Goal: Book appointment/travel/reservation

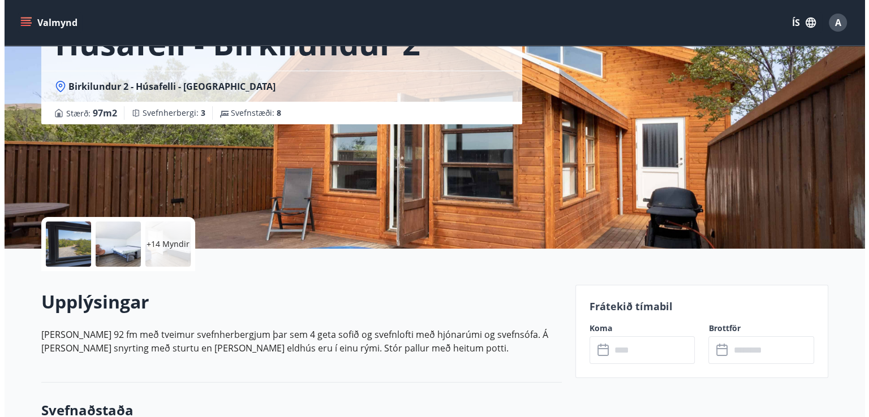
scroll to position [90, 0]
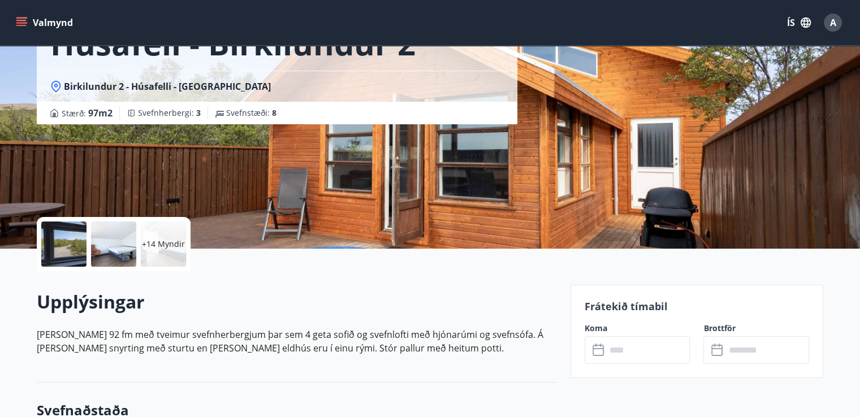
click at [178, 234] on div "+14 Myndir" at bounding box center [163, 244] width 45 height 45
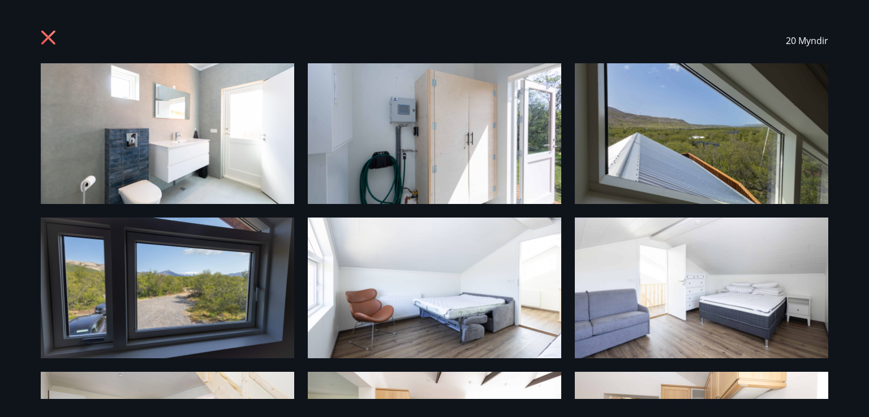
click at [167, 136] on img at bounding box center [167, 133] width 253 height 141
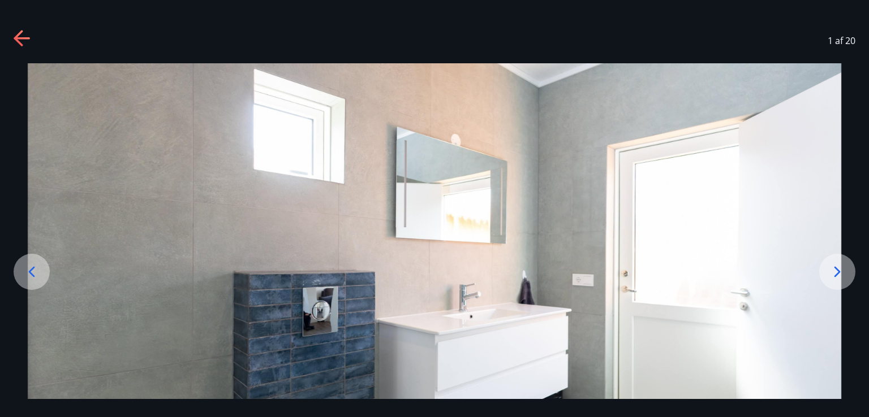
click at [23, 41] on icon at bounding box center [23, 39] width 18 height 18
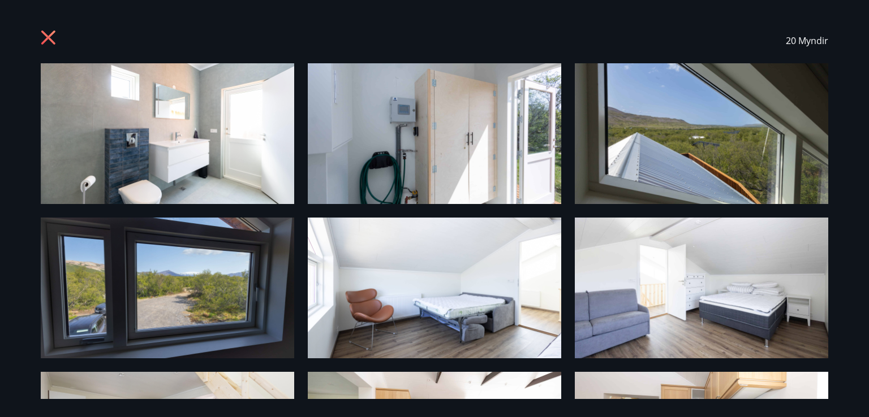
click at [206, 154] on img at bounding box center [167, 133] width 253 height 141
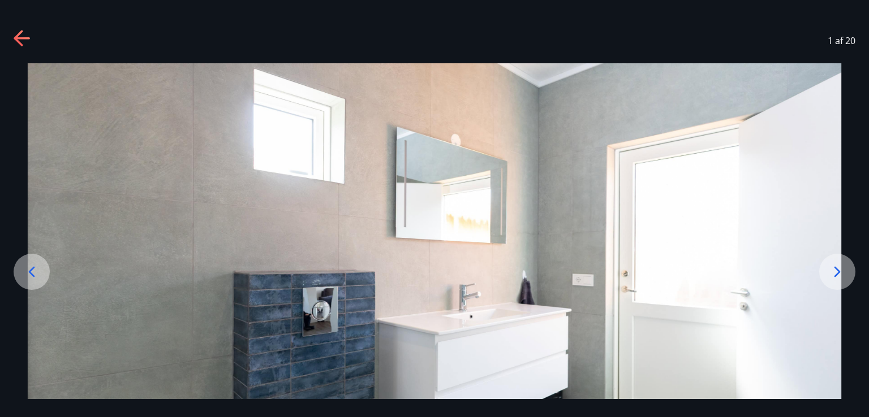
scroll to position [116, 0]
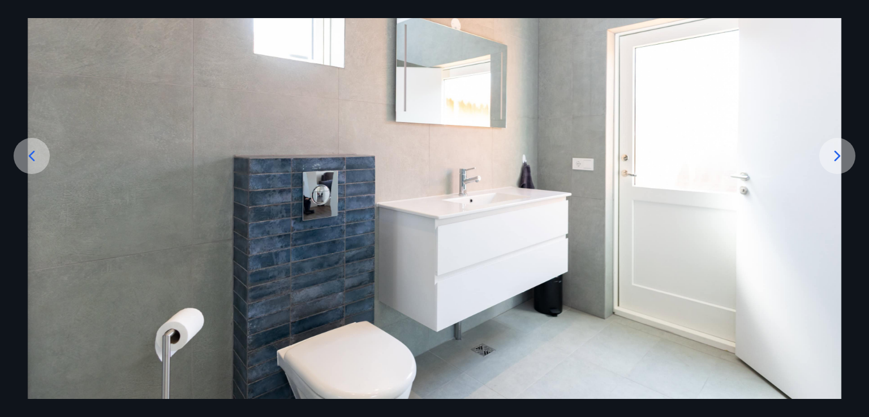
click at [843, 144] on div at bounding box center [837, 156] width 36 height 36
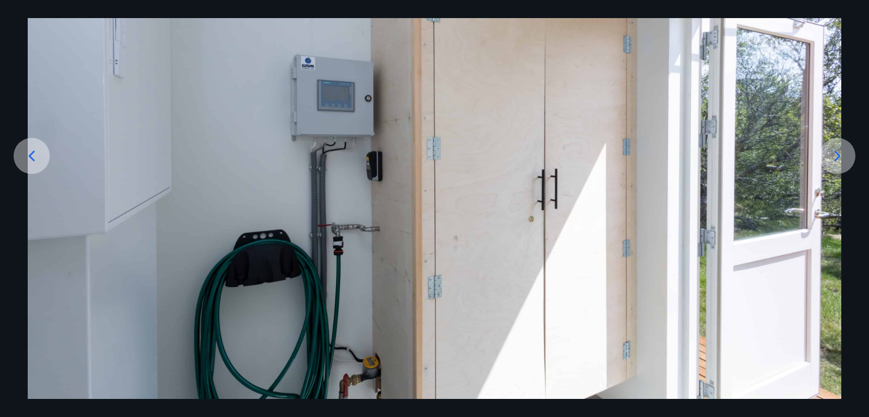
click at [836, 142] on div at bounding box center [837, 156] width 36 height 36
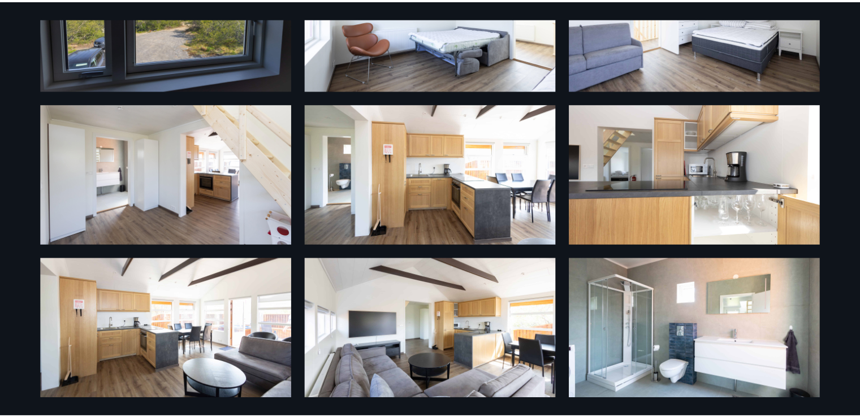
scroll to position [0, 0]
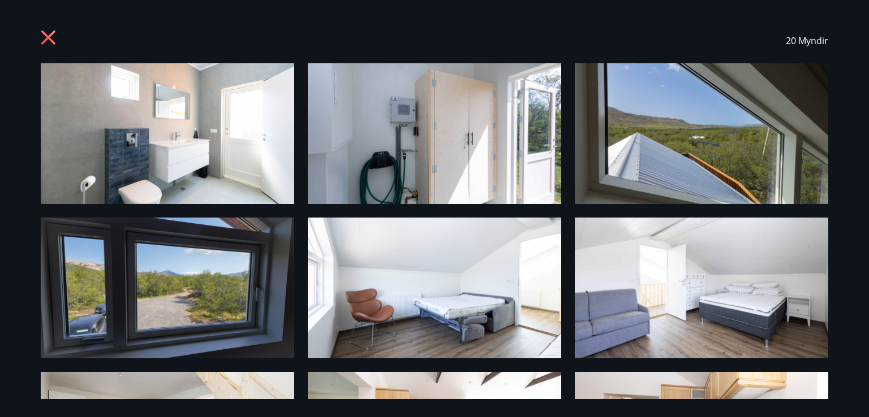
click at [49, 30] on icon at bounding box center [50, 39] width 18 height 18
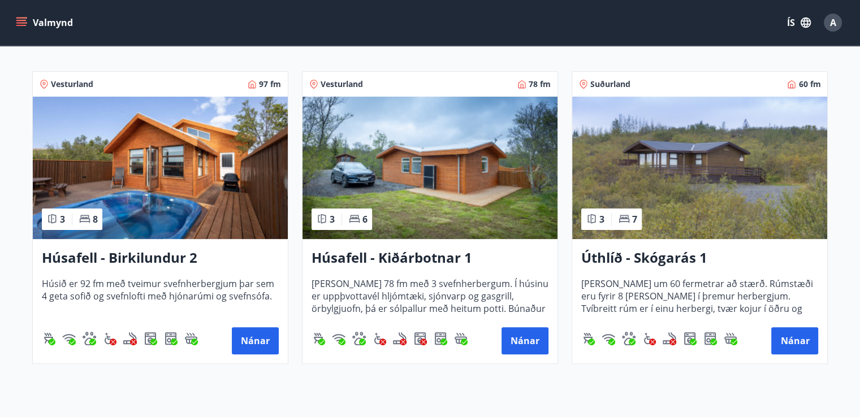
scroll to position [214, 0]
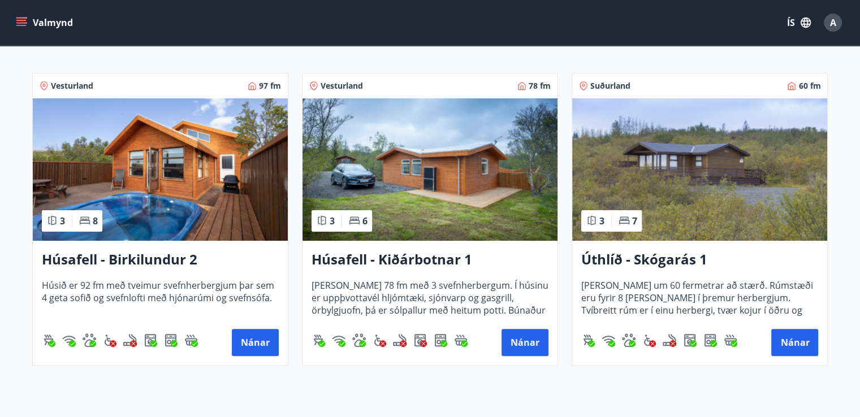
click at [693, 178] on img at bounding box center [699, 169] width 255 height 142
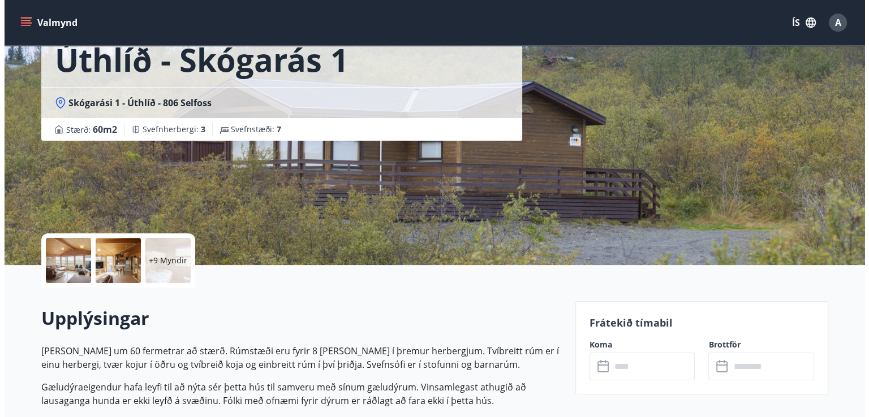
scroll to position [77, 0]
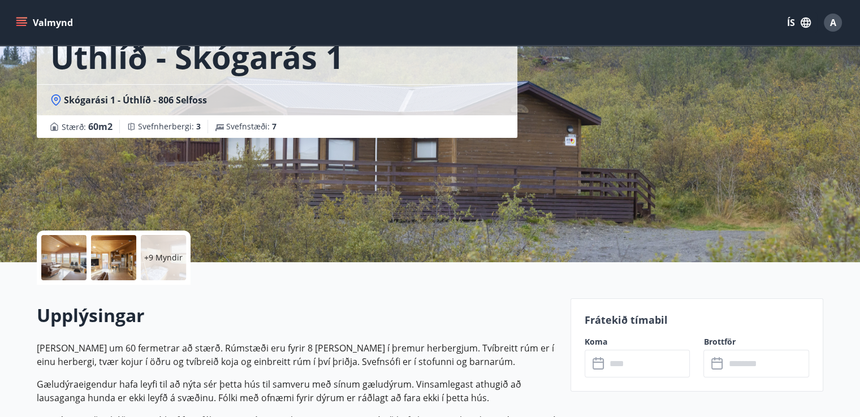
click at [163, 265] on div "+9 Myndir" at bounding box center [163, 257] width 45 height 45
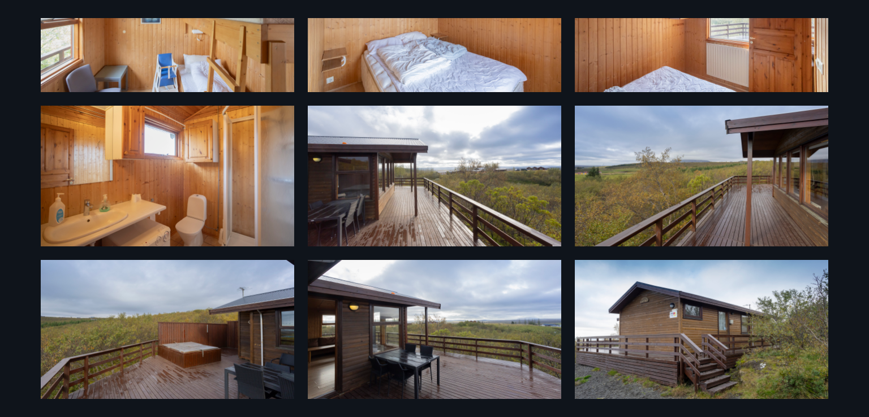
scroll to position [426, 0]
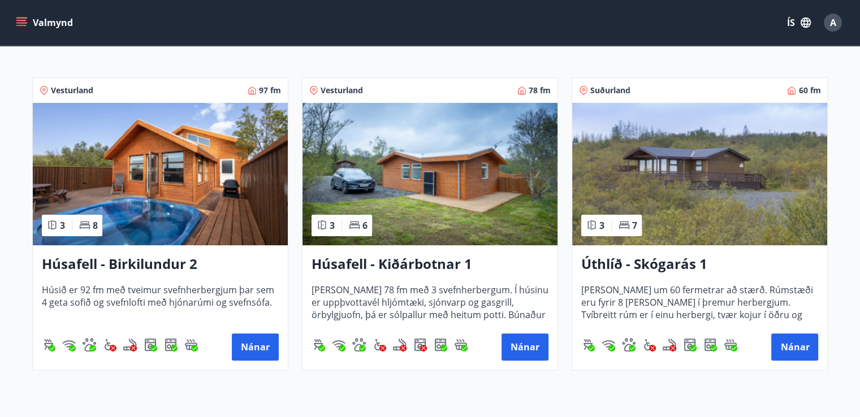
scroll to position [210, 0]
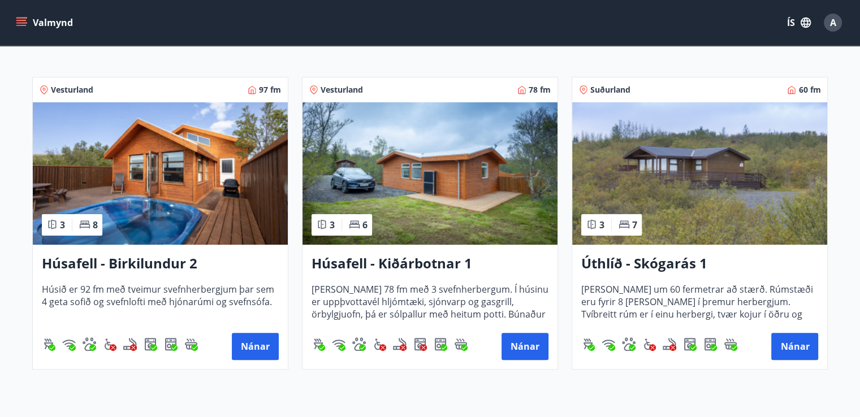
click at [403, 175] on img at bounding box center [430, 173] width 255 height 142
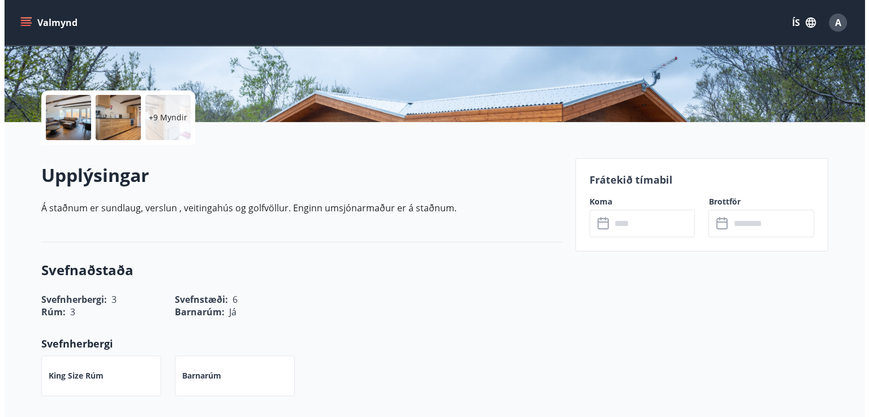
scroll to position [217, 0]
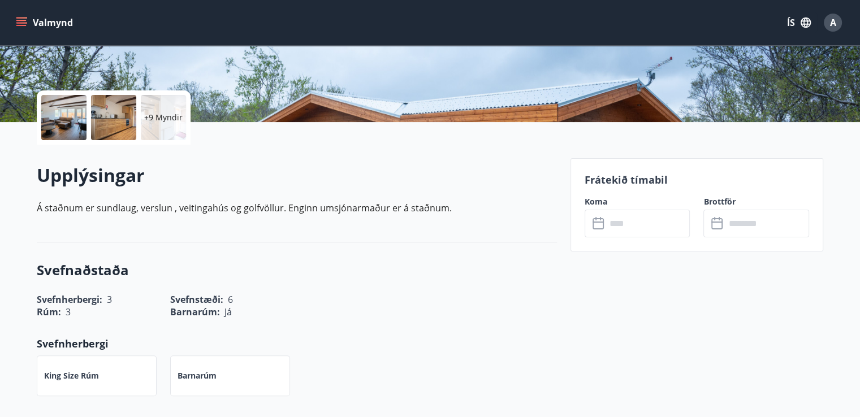
click at [174, 123] on div "+9 Myndir" at bounding box center [163, 117] width 45 height 45
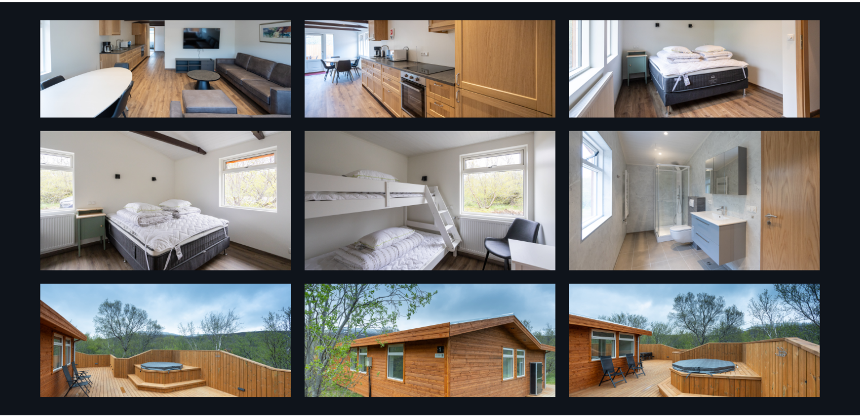
scroll to position [0, 0]
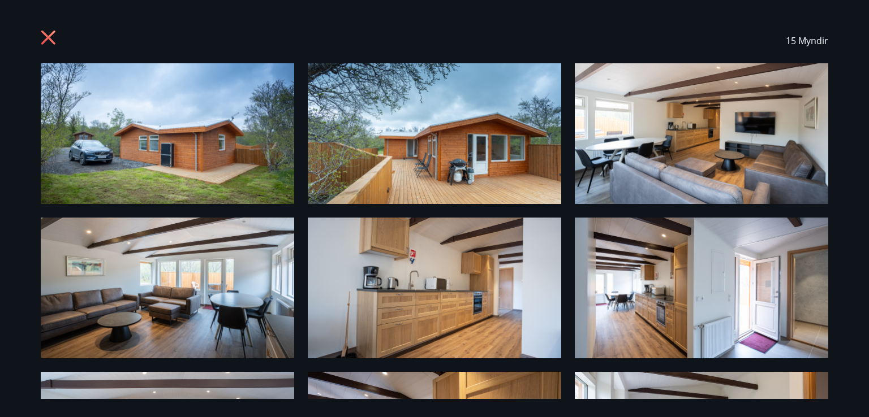
click at [43, 31] on icon at bounding box center [50, 39] width 18 height 18
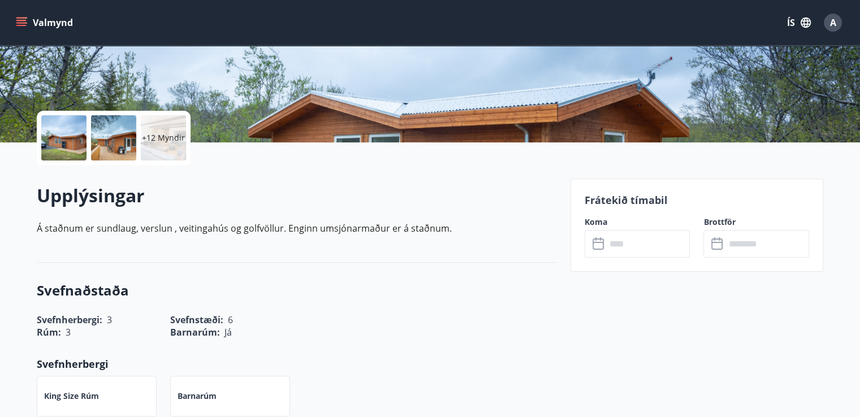
scroll to position [195, 0]
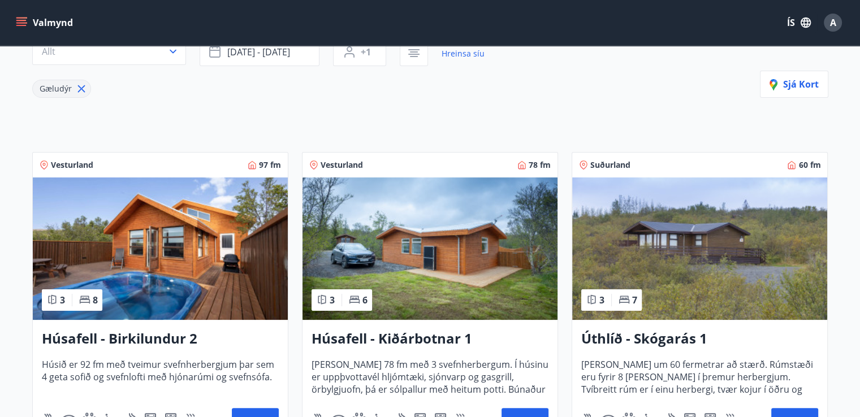
click at [184, 257] on img at bounding box center [160, 249] width 255 height 142
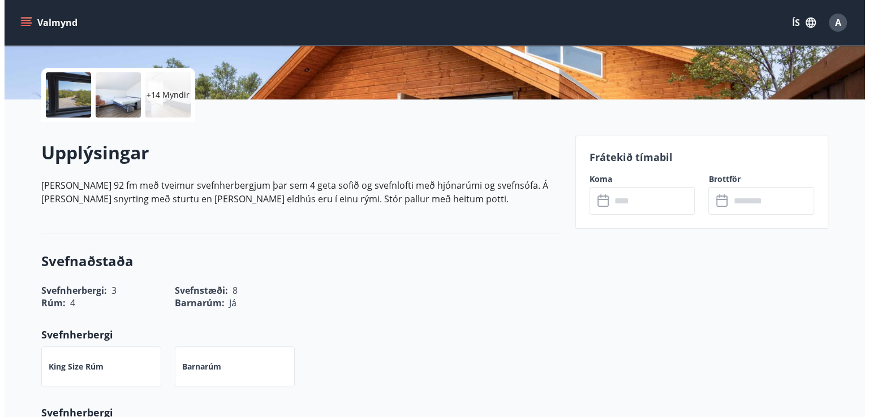
scroll to position [237, 0]
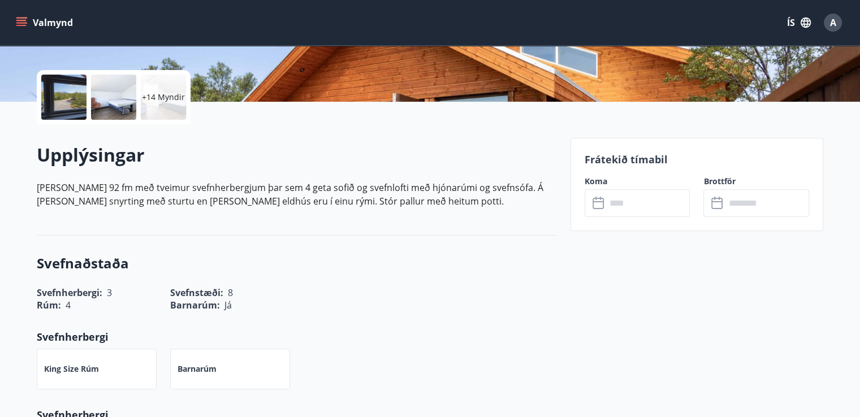
click at [171, 105] on div "+14 Myndir" at bounding box center [163, 97] width 45 height 45
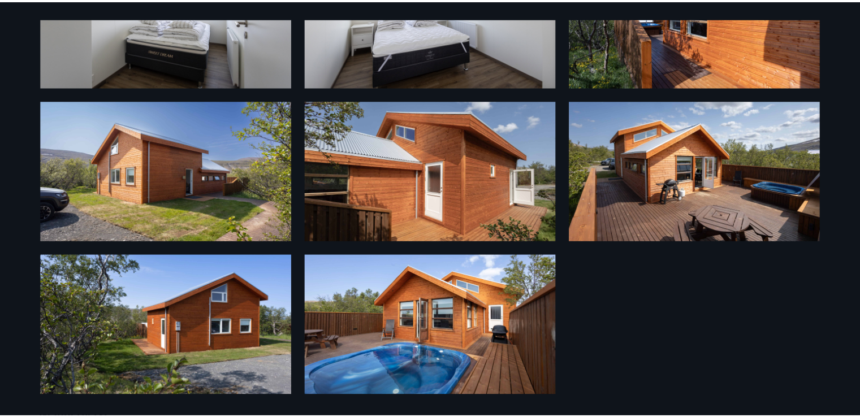
scroll to position [0, 0]
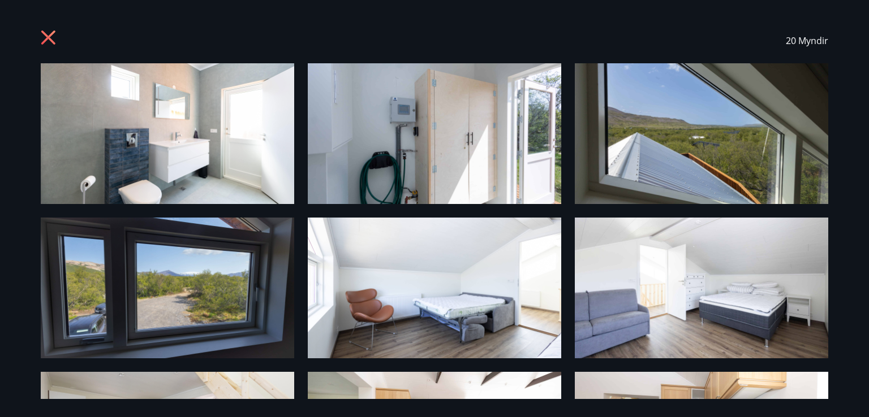
click at [40, 31] on div "20 Myndir" at bounding box center [434, 40] width 814 height 45
click at [45, 35] on icon at bounding box center [50, 39] width 18 height 18
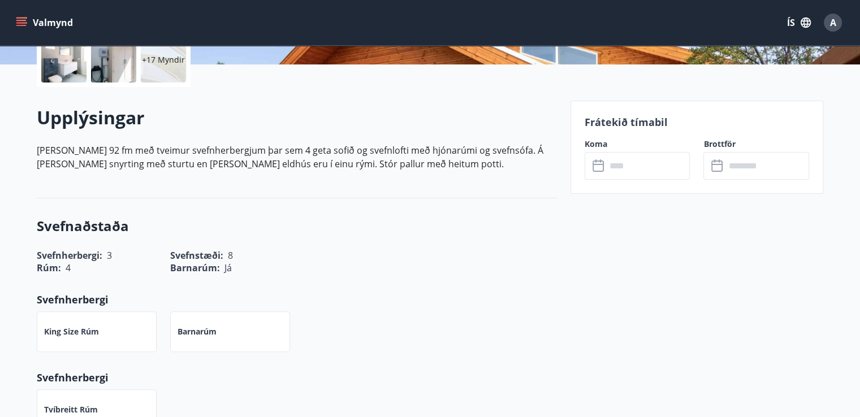
scroll to position [276, 0]
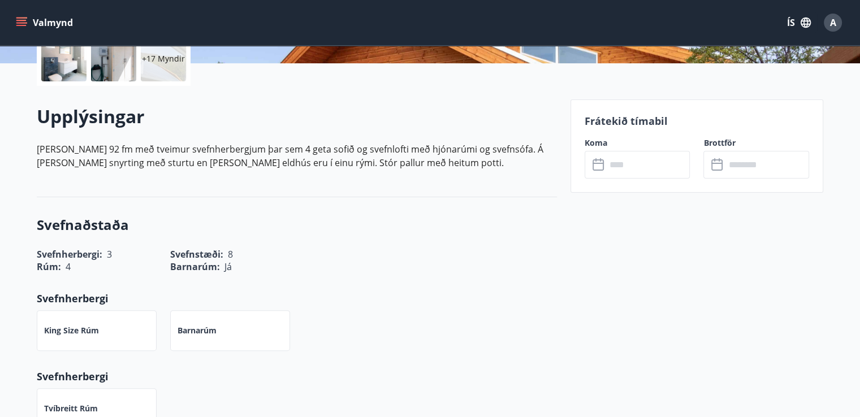
click at [640, 175] on input "text" at bounding box center [648, 165] width 84 height 28
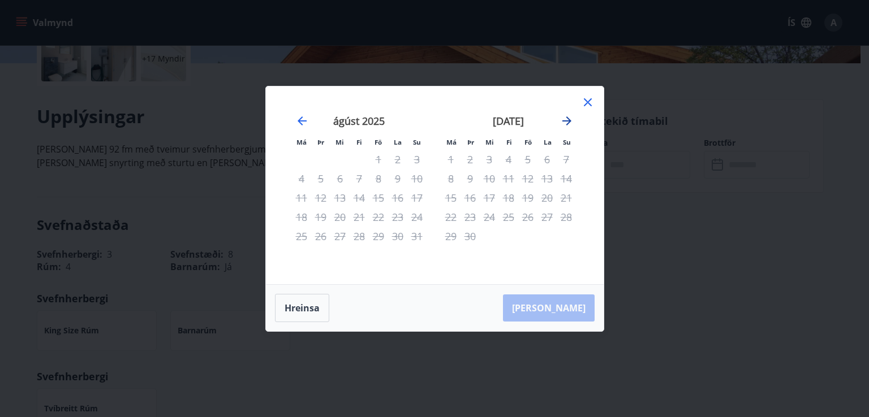
click at [561, 122] on icon "Move forward to switch to the next month." at bounding box center [567, 121] width 14 height 14
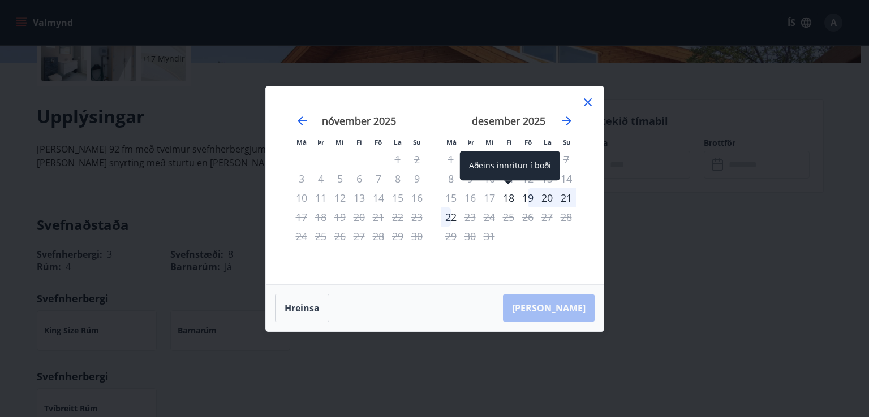
click at [511, 196] on div "18" at bounding box center [508, 197] width 19 height 19
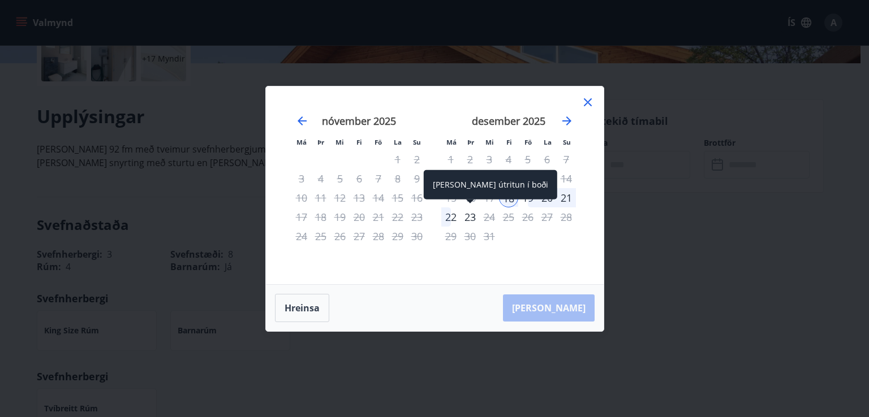
click at [466, 218] on div "23" at bounding box center [469, 217] width 19 height 19
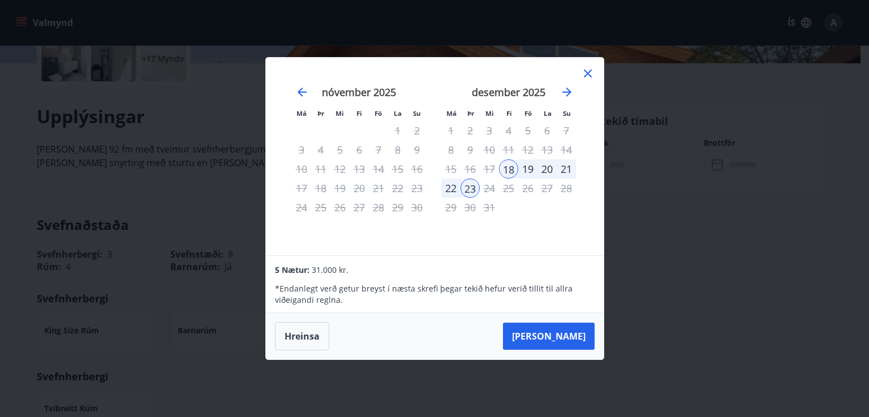
click at [586, 73] on icon at bounding box center [588, 74] width 14 height 14
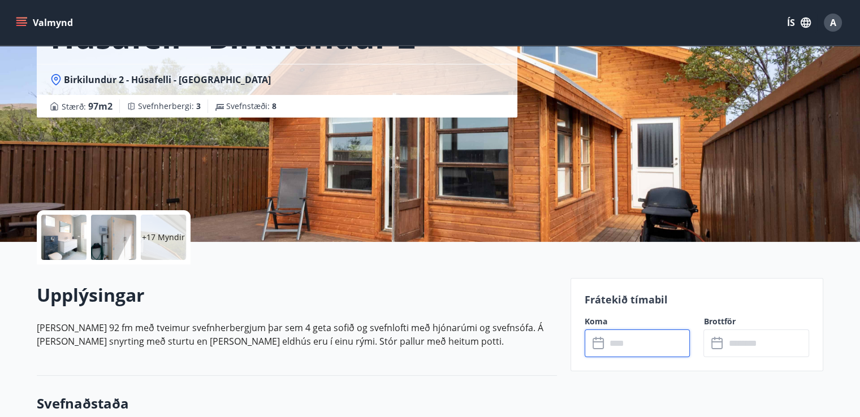
scroll to position [0, 0]
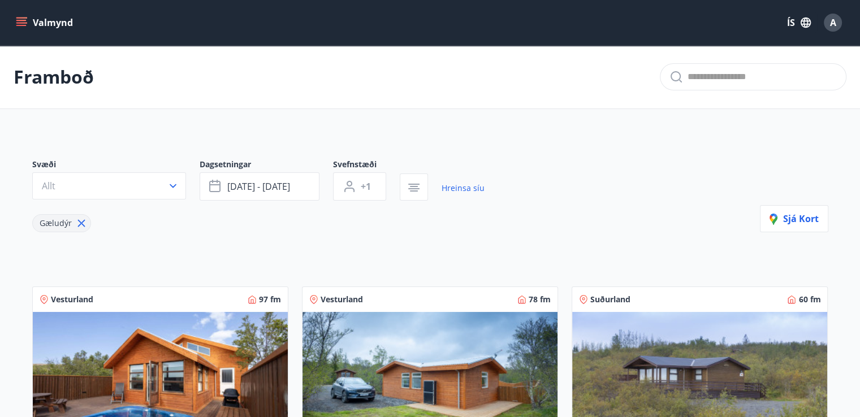
scroll to position [205, 0]
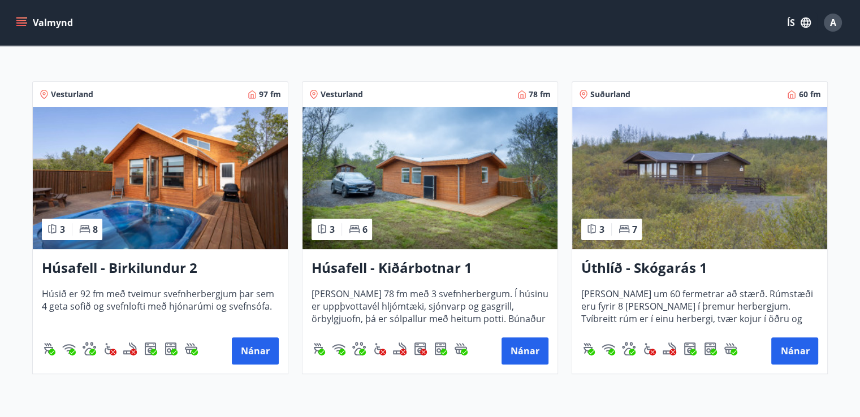
click at [417, 196] on img at bounding box center [430, 178] width 255 height 142
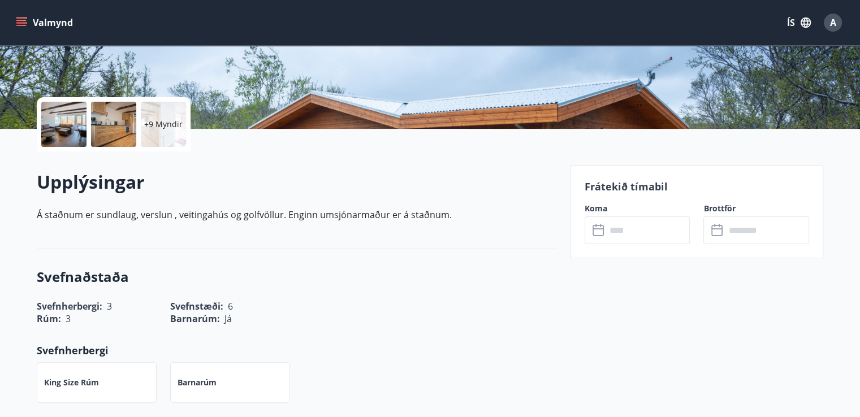
scroll to position [268, 0]
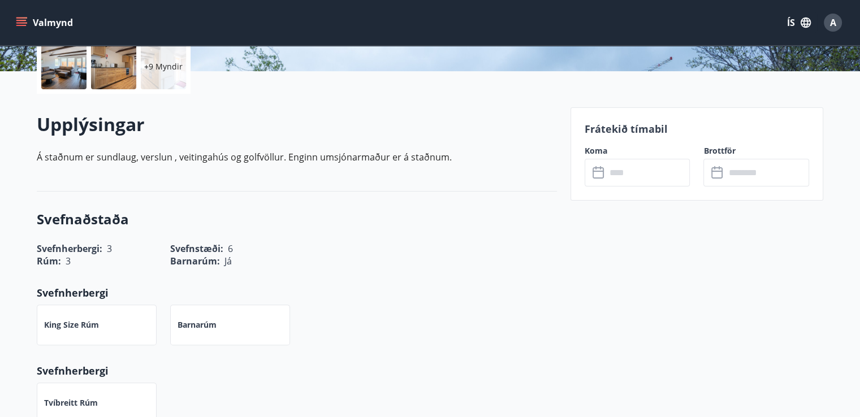
click at [615, 171] on input "text" at bounding box center [648, 173] width 84 height 28
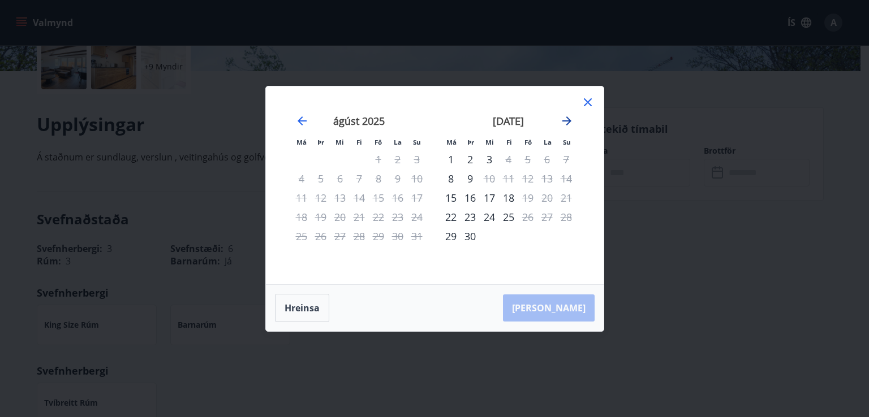
click at [566, 123] on icon "Move forward to switch to the next month." at bounding box center [567, 121] width 14 height 14
click at [590, 105] on icon at bounding box center [588, 102] width 8 height 8
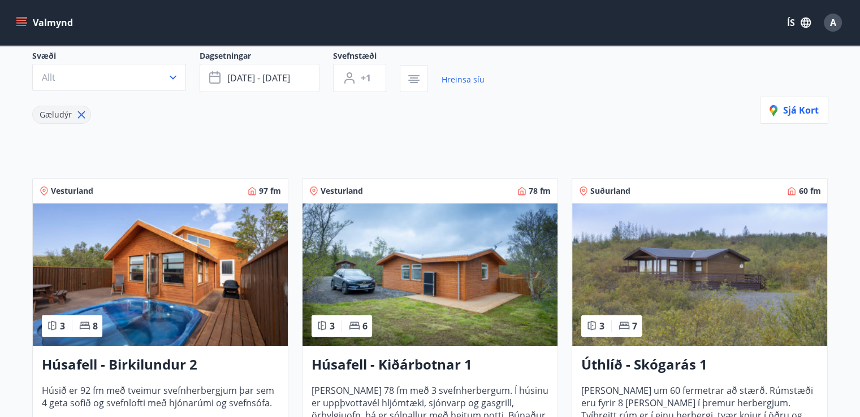
click at [677, 249] on img at bounding box center [699, 275] width 255 height 142
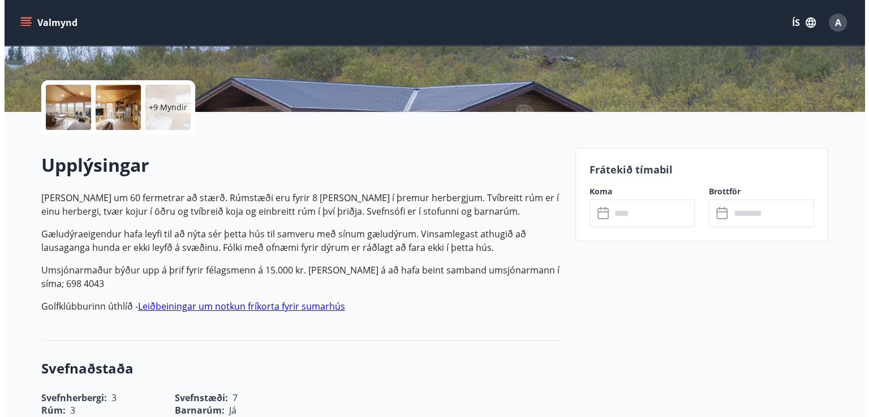
scroll to position [260, 0]
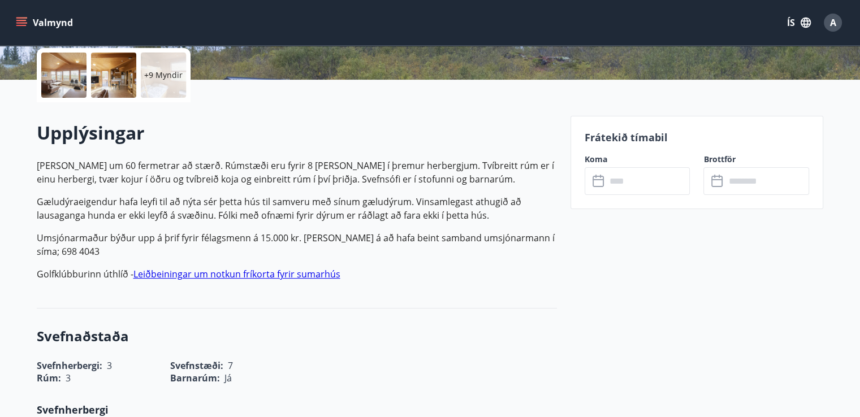
click at [630, 185] on input "text" at bounding box center [648, 181] width 84 height 28
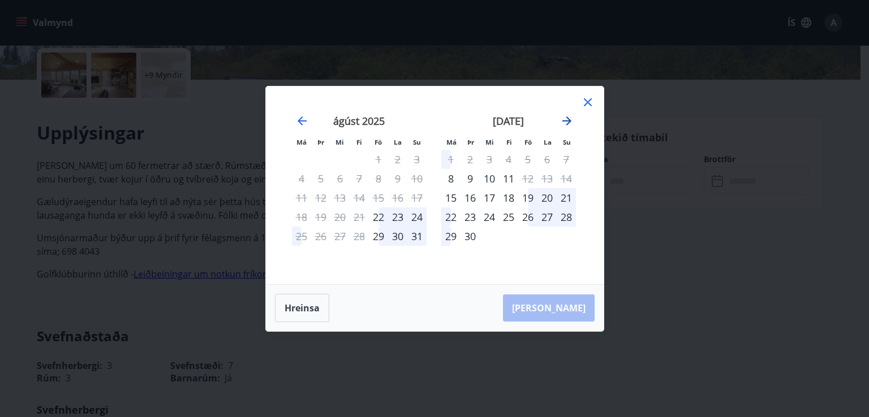
click at [561, 125] on icon "Move forward to switch to the next month." at bounding box center [567, 121] width 14 height 14
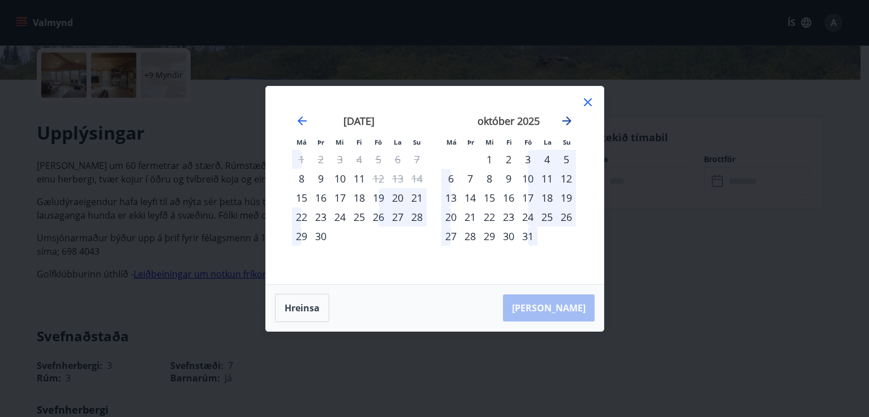
click at [561, 125] on icon "Move forward to switch to the next month." at bounding box center [567, 121] width 14 height 14
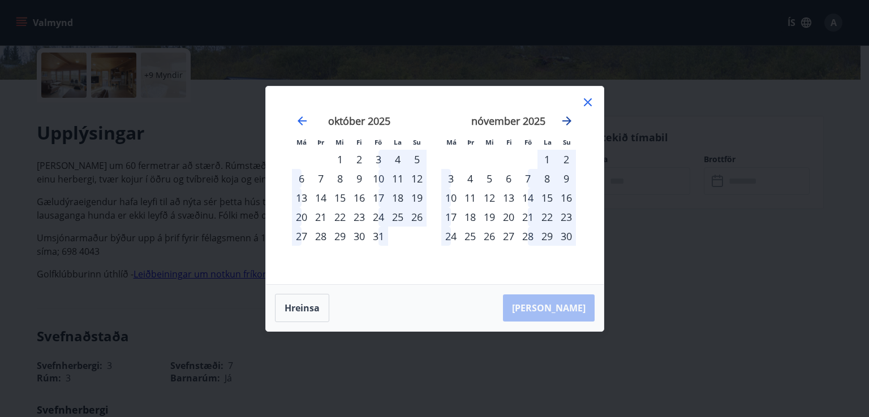
click at [561, 125] on icon "Move forward to switch to the next month." at bounding box center [567, 121] width 14 height 14
click at [586, 101] on icon at bounding box center [588, 102] width 8 height 8
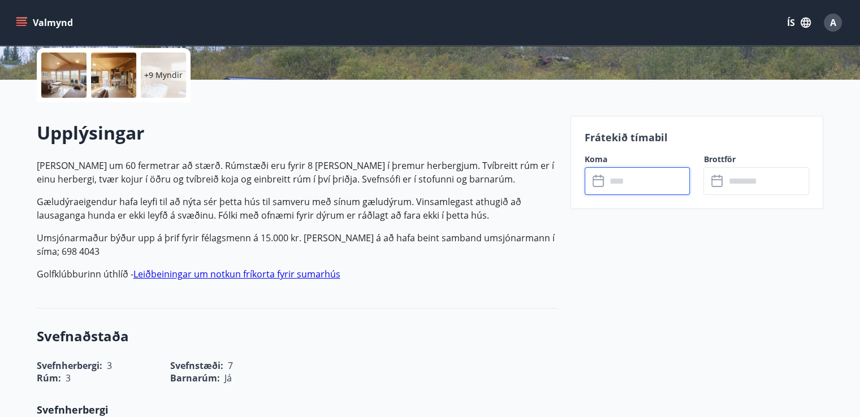
click at [161, 74] on p "+9 Myndir" at bounding box center [163, 75] width 38 height 11
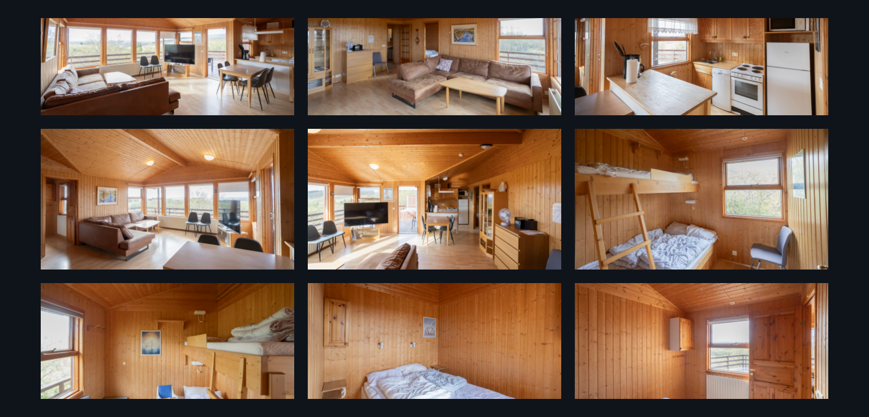
scroll to position [0, 0]
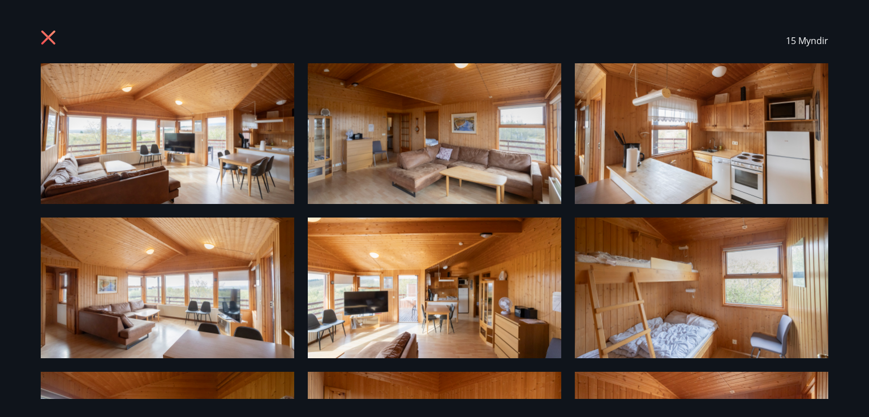
click at [52, 26] on div "15 Myndir" at bounding box center [434, 40] width 787 height 45
click at [51, 21] on div "15 Myndir" at bounding box center [434, 40] width 787 height 45
click at [51, 19] on div "15 Myndir" at bounding box center [434, 40] width 787 height 45
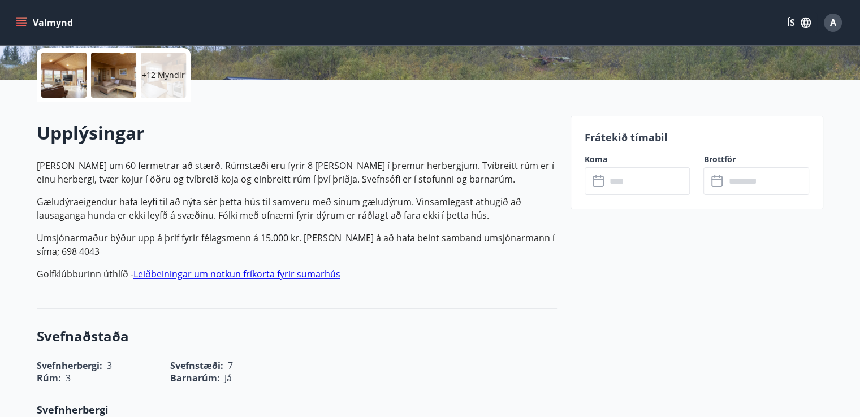
click at [602, 175] on icon at bounding box center [600, 182] width 14 height 14
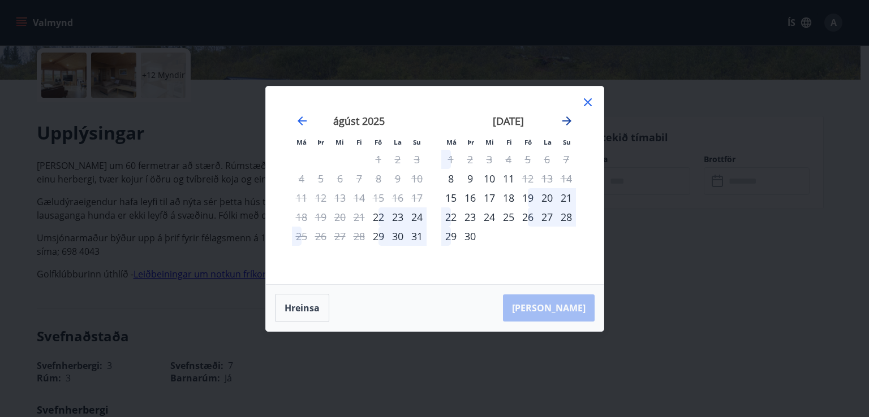
click at [568, 125] on icon "Move forward to switch to the next month." at bounding box center [567, 121] width 14 height 14
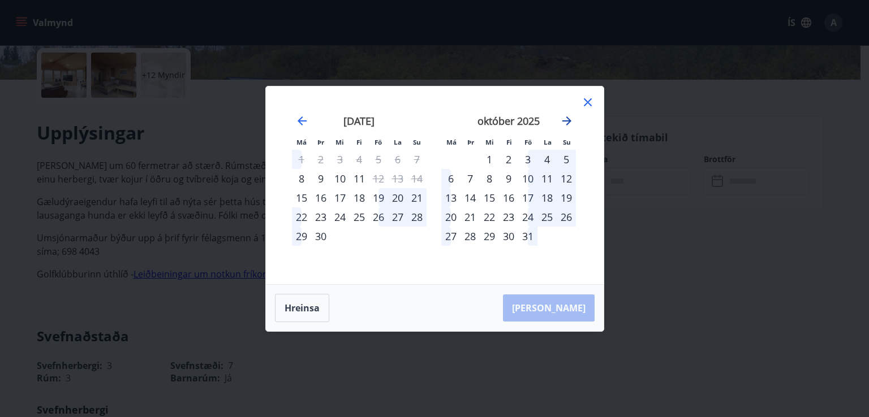
click at [568, 125] on icon "Move forward to switch to the next month." at bounding box center [567, 121] width 14 height 14
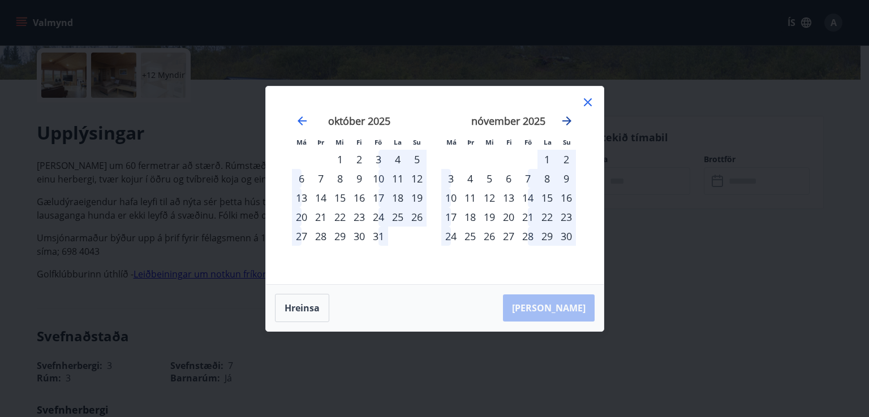
click at [568, 125] on icon "Move forward to switch to the next month." at bounding box center [567, 121] width 14 height 14
click at [572, 123] on icon "Move forward to switch to the next month." at bounding box center [567, 121] width 14 height 14
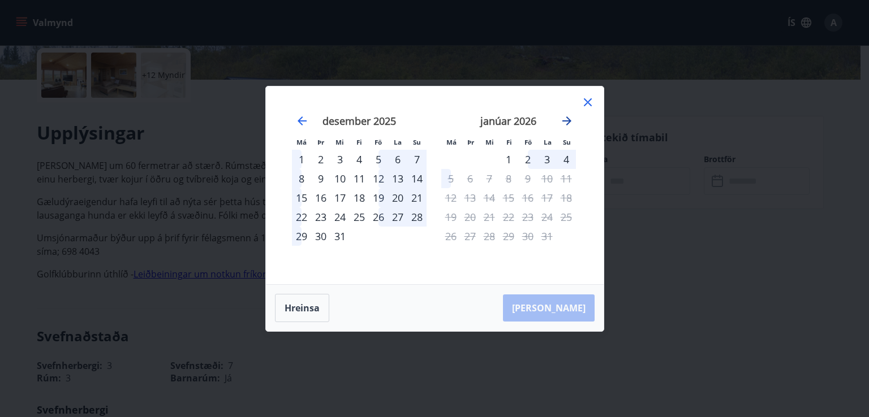
click at [572, 123] on icon "Move forward to switch to the next month." at bounding box center [567, 121] width 14 height 14
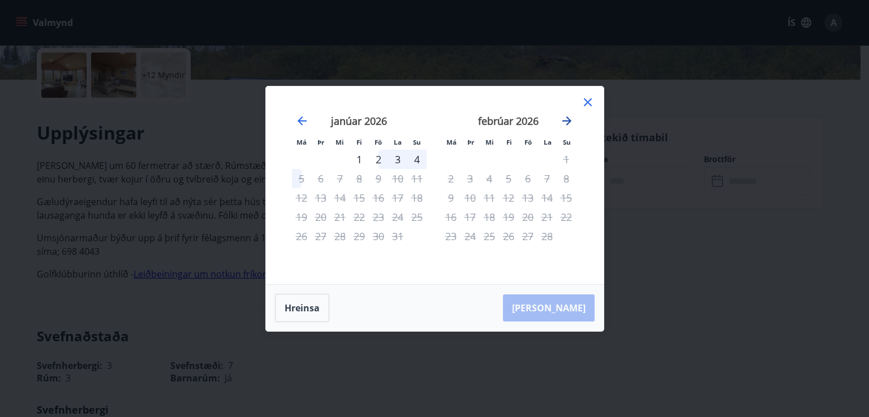
click at [572, 123] on icon "Move forward to switch to the next month." at bounding box center [567, 121] width 14 height 14
click at [298, 118] on icon "Move backward to switch to the previous month." at bounding box center [302, 121] width 14 height 14
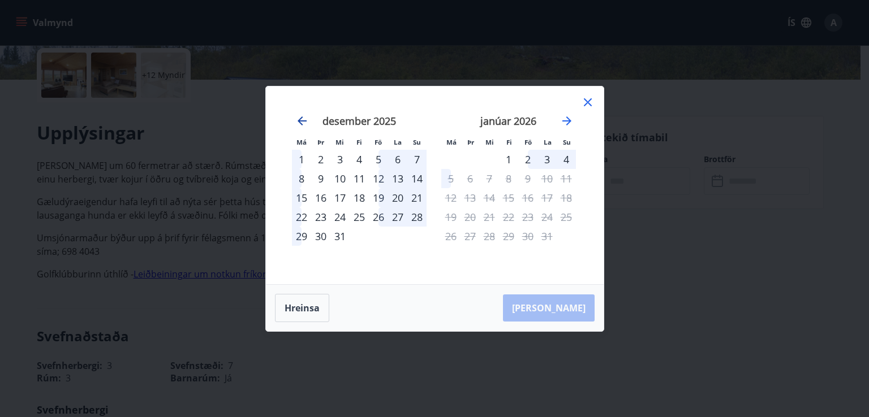
click at [298, 118] on icon "Move backward to switch to the previous month." at bounding box center [302, 121] width 14 height 14
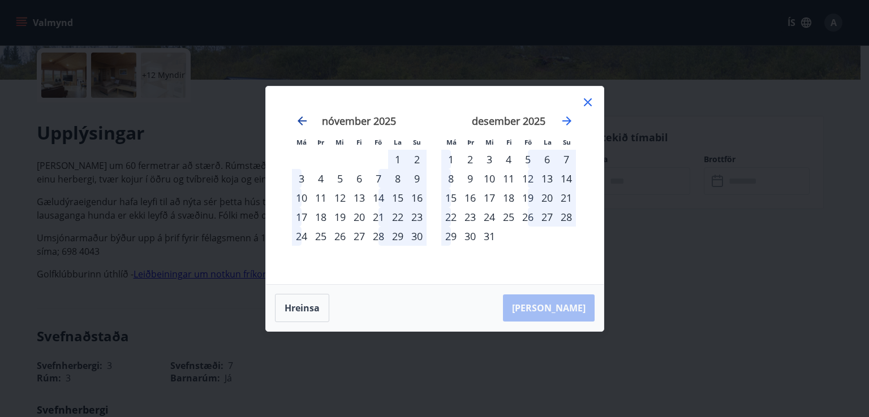
click at [301, 125] on icon "Move backward to switch to the previous month." at bounding box center [302, 121] width 14 height 14
click at [300, 125] on icon "Move backward to switch to the previous month." at bounding box center [302, 121] width 14 height 14
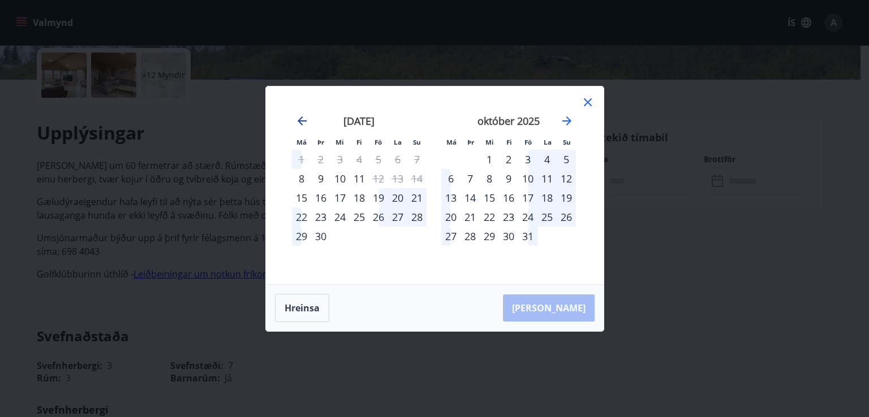
click at [300, 125] on icon "Move backward to switch to the previous month." at bounding box center [302, 121] width 14 height 14
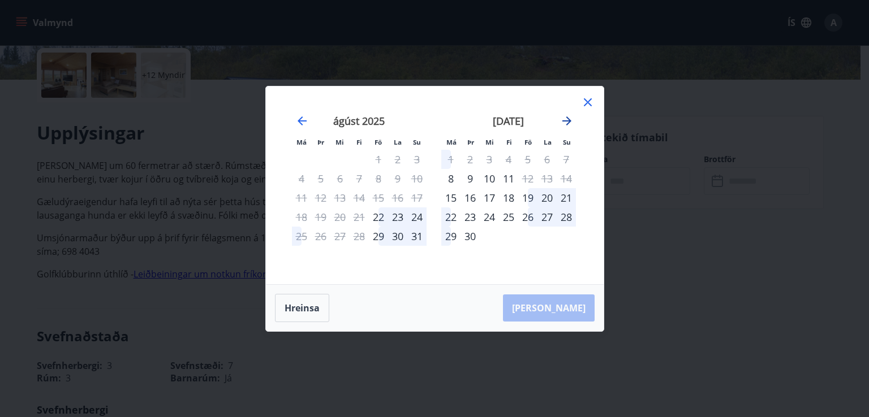
click at [567, 118] on icon "Move forward to switch to the next month." at bounding box center [566, 120] width 9 height 9
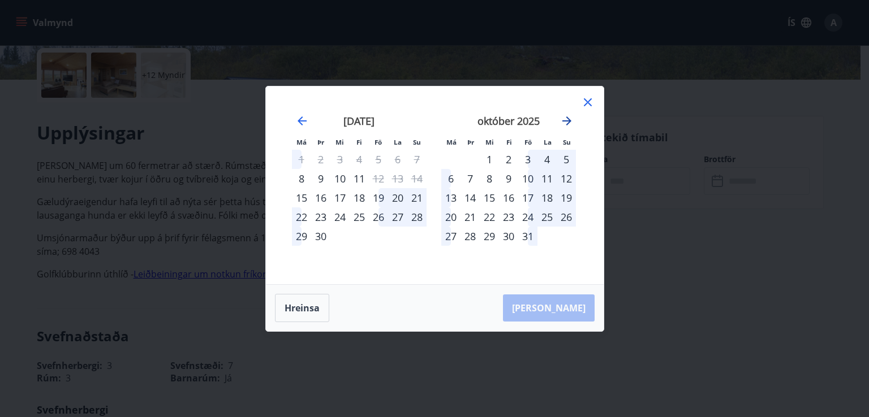
click at [572, 124] on icon "Move forward to switch to the next month." at bounding box center [567, 121] width 14 height 14
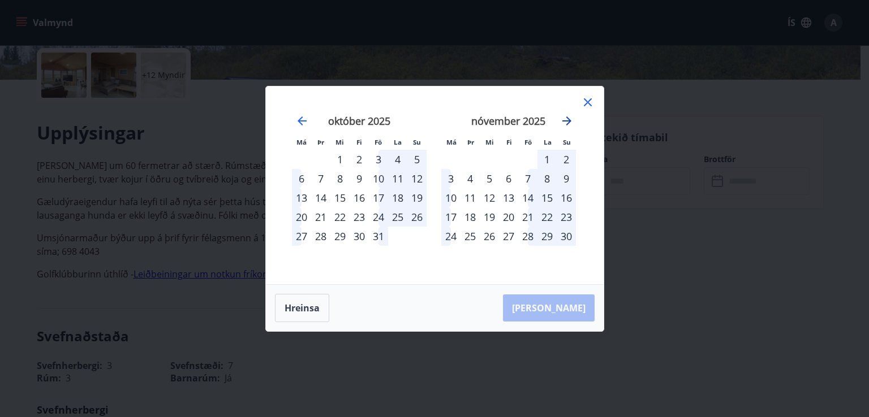
click at [570, 125] on icon "Move forward to switch to the next month." at bounding box center [567, 121] width 14 height 14
click at [590, 100] on icon at bounding box center [588, 103] width 14 height 14
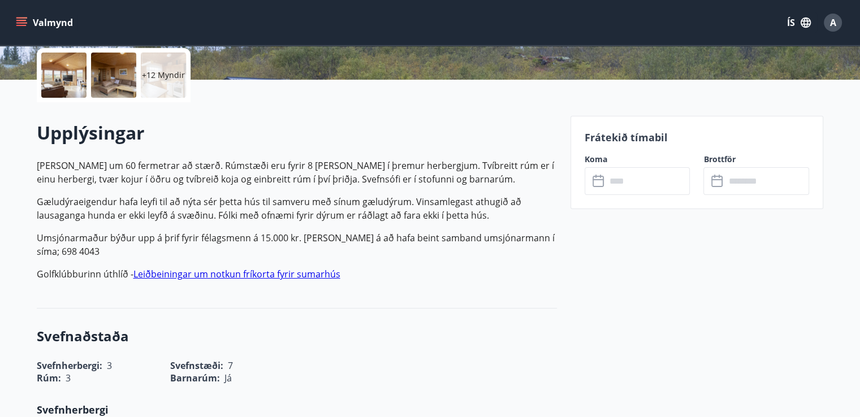
click at [473, 251] on p "Umsjónarmaður býður upp á þrif fyrir félagsmenn á 15.000 kr. [PERSON_NAME] á að…" at bounding box center [297, 244] width 520 height 27
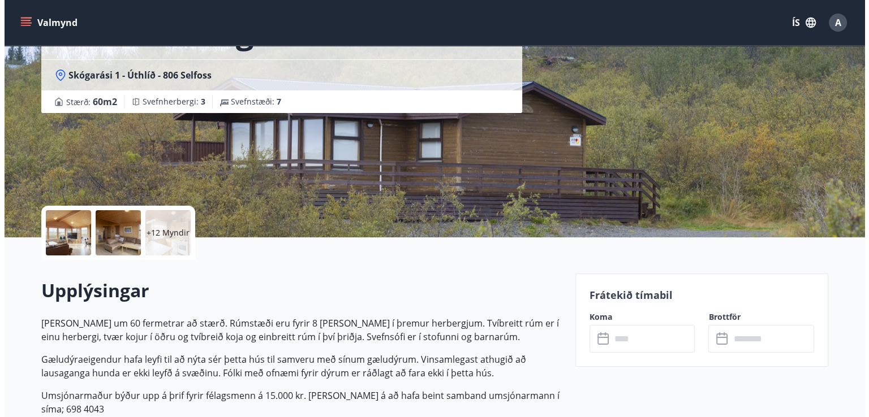
scroll to position [97, 0]
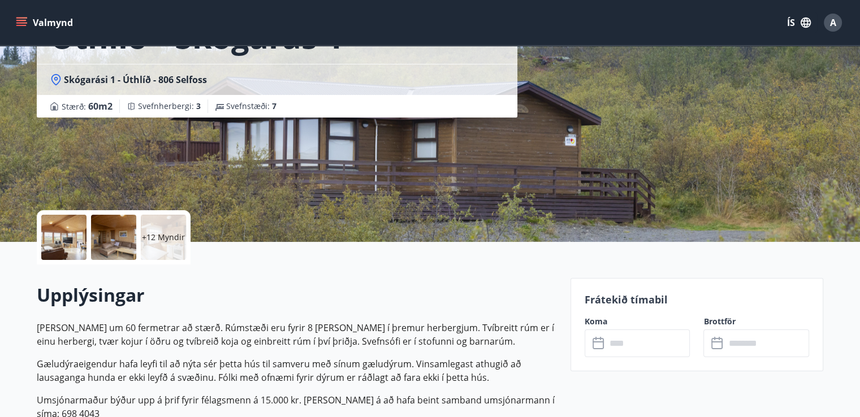
click at [169, 243] on p "+12 Myndir" at bounding box center [163, 237] width 43 height 11
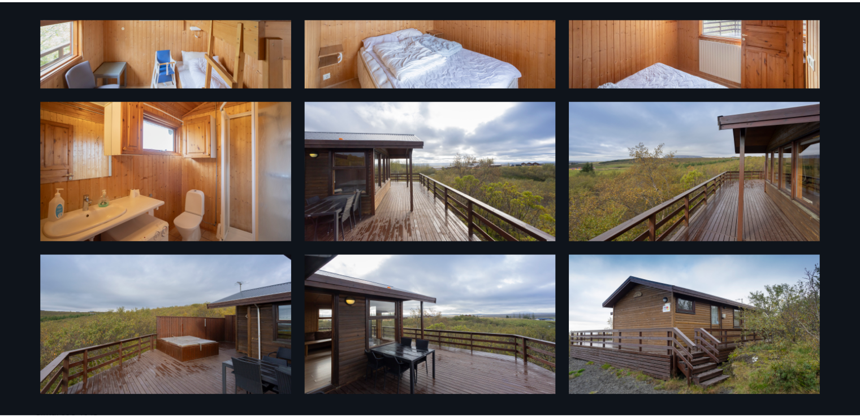
scroll to position [0, 0]
